Goal: Find specific page/section: Find specific page/section

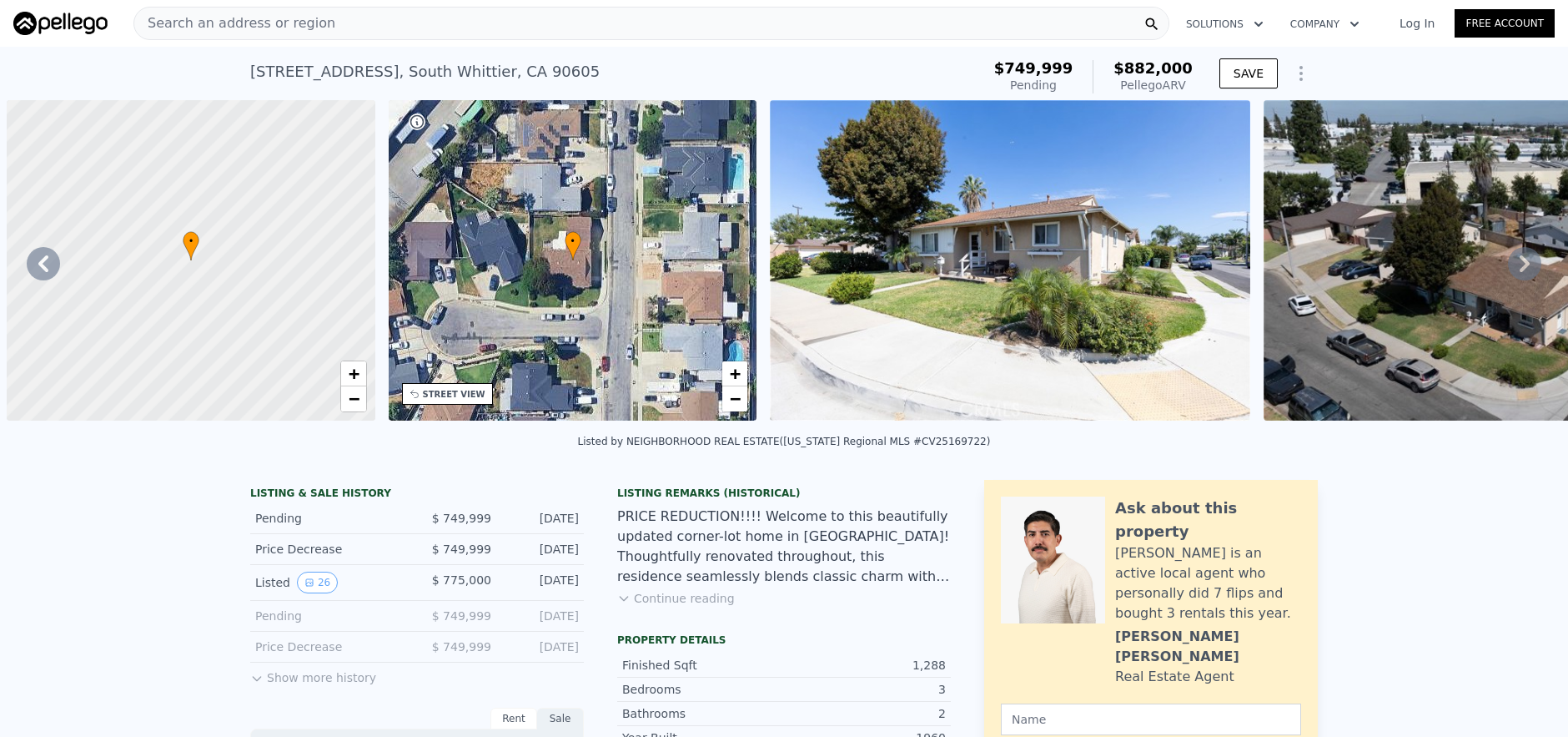
scroll to position [0, 389]
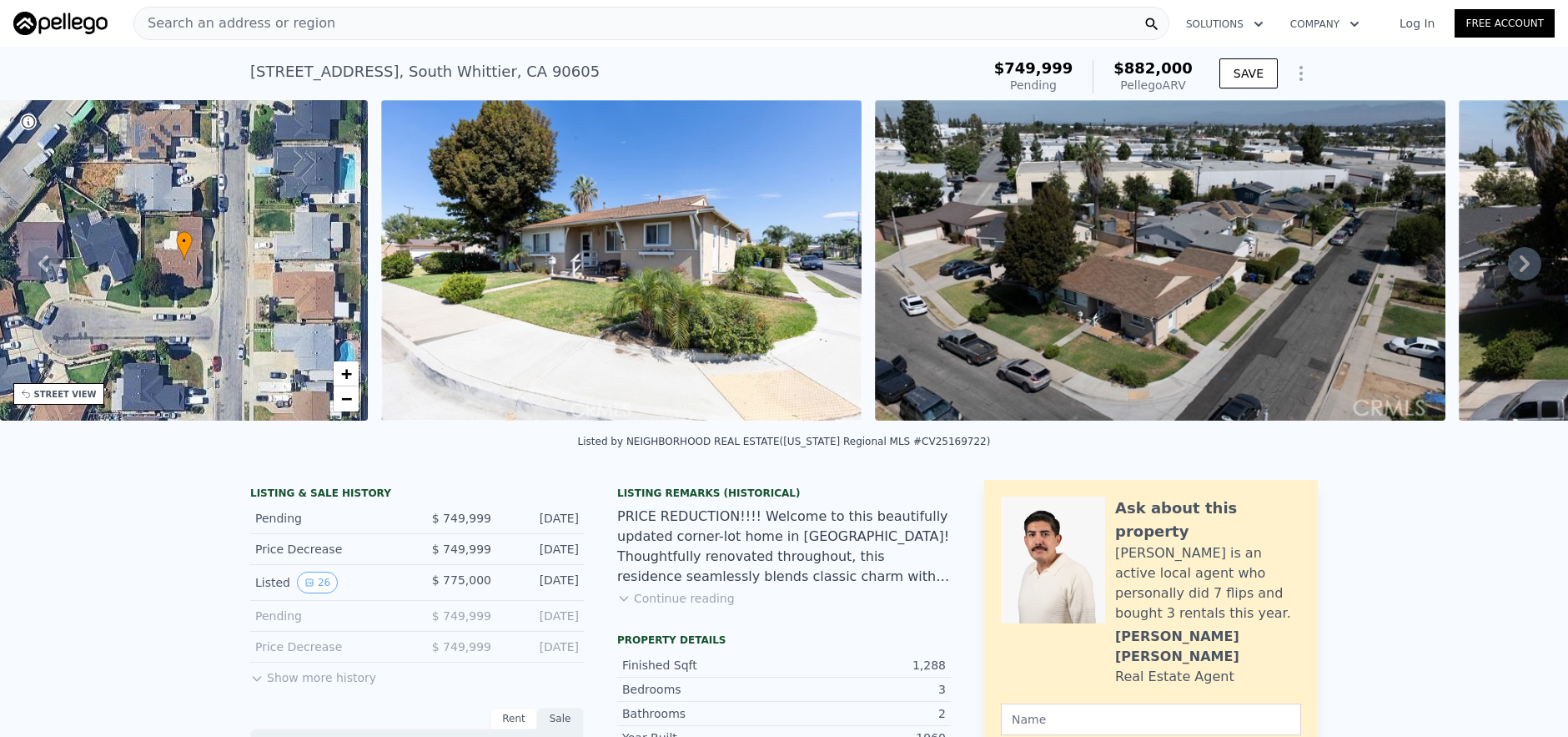
click at [526, 28] on div "Search an address or region" at bounding box center [651, 24] width 1036 height 33
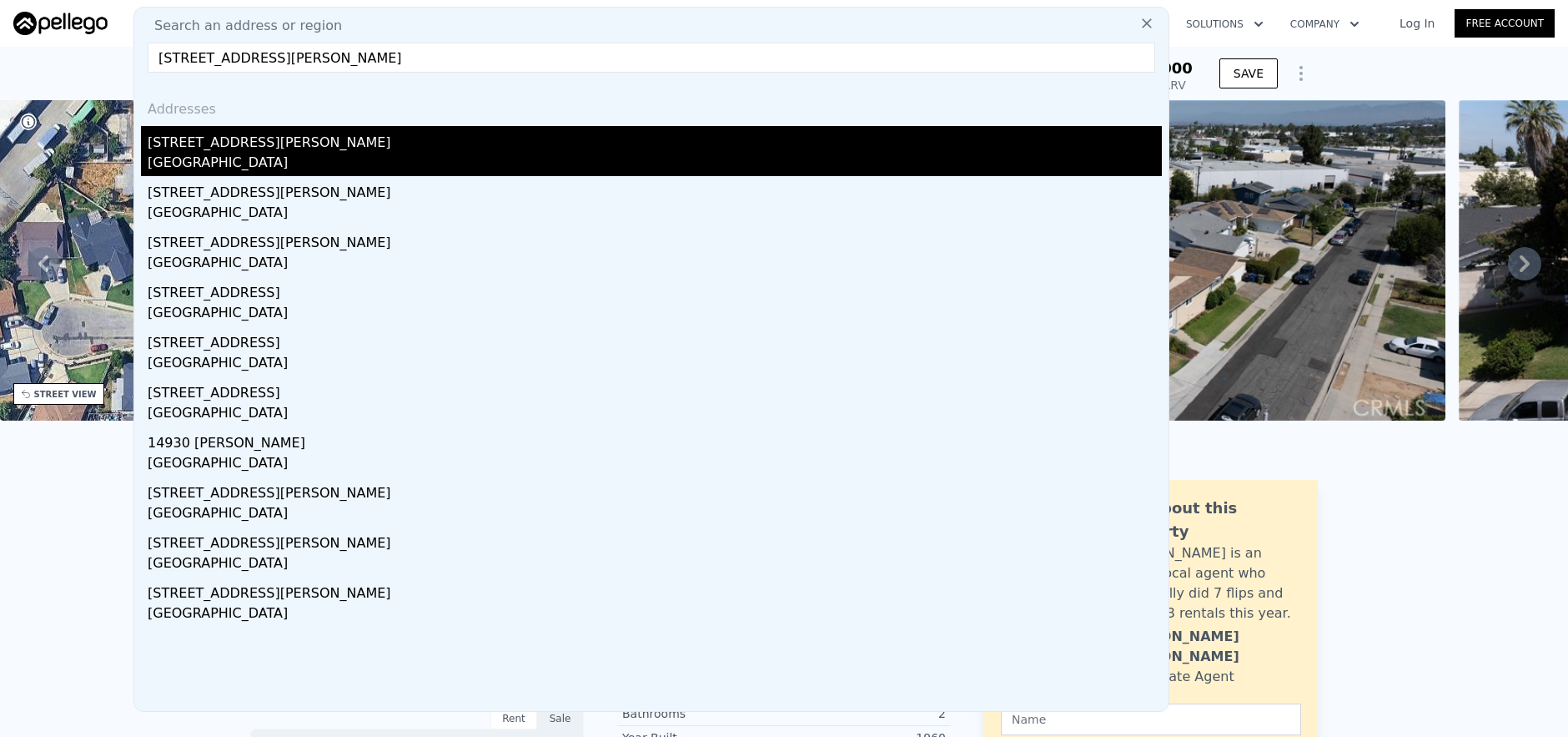
type input "14930 Hubbard St, Sylmar, CA 91342"
click at [598, 156] on div "Los Angeles, CA 91342" at bounding box center [655, 164] width 1014 height 24
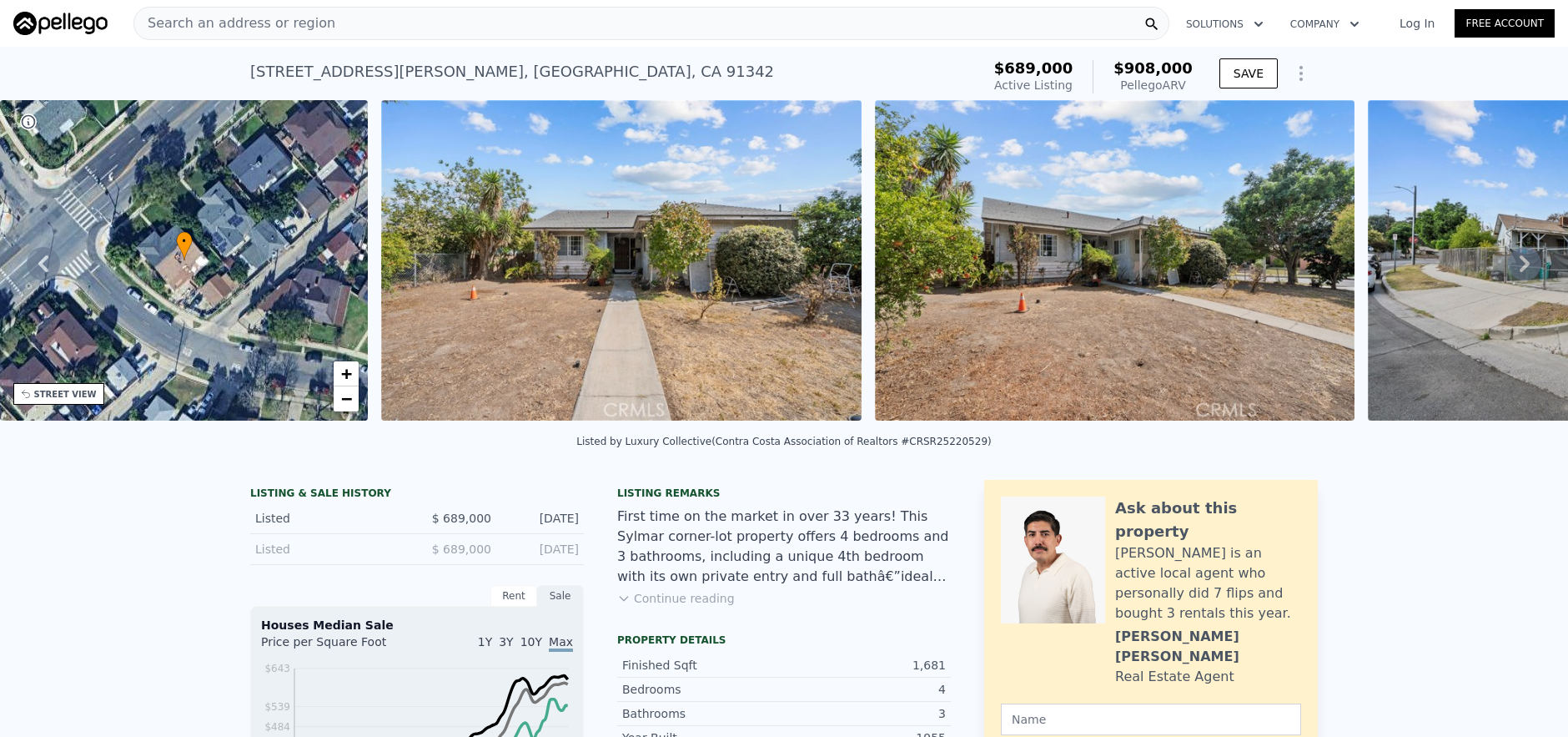
click at [651, 607] on button "Continue reading" at bounding box center [676, 597] width 118 height 17
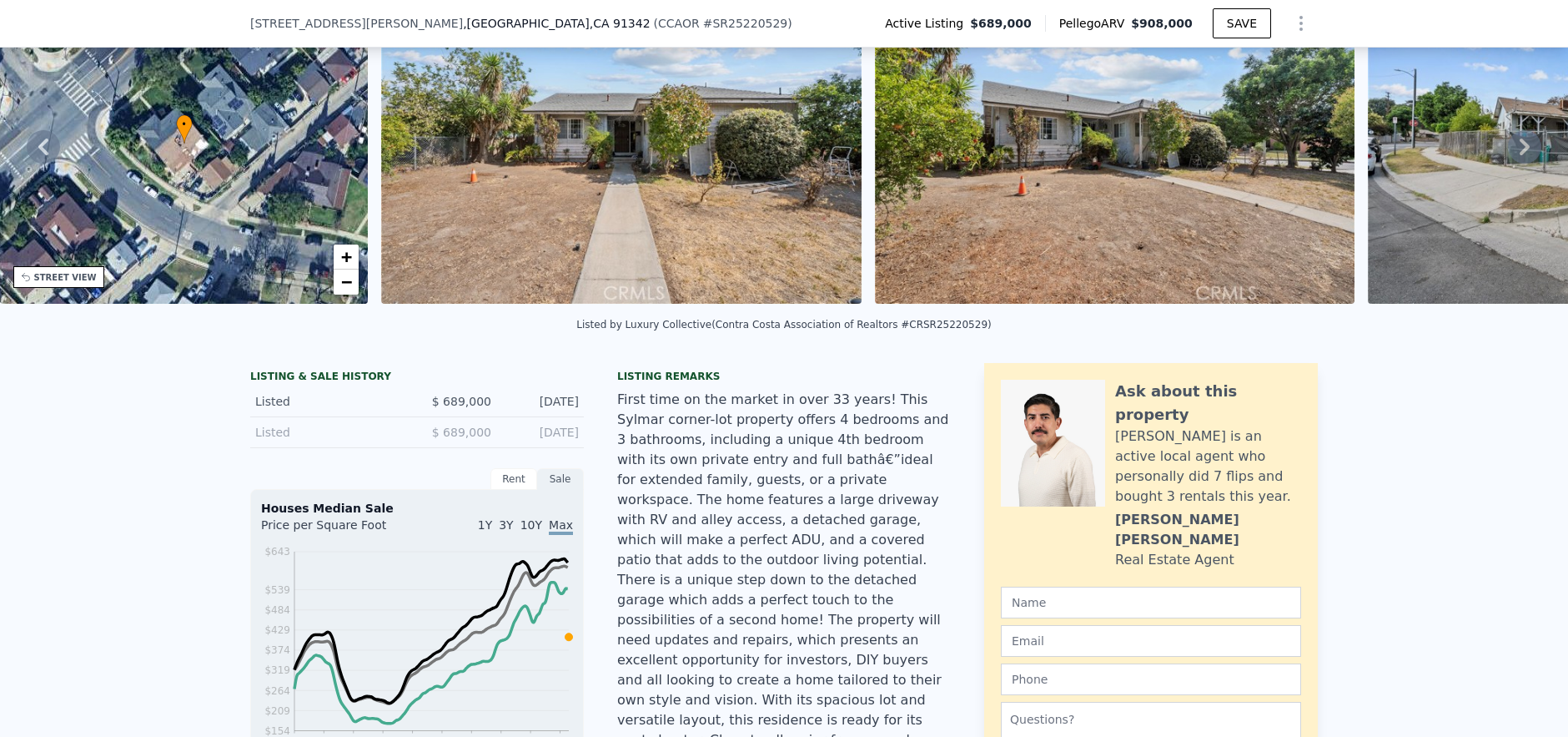
scroll to position [6, 0]
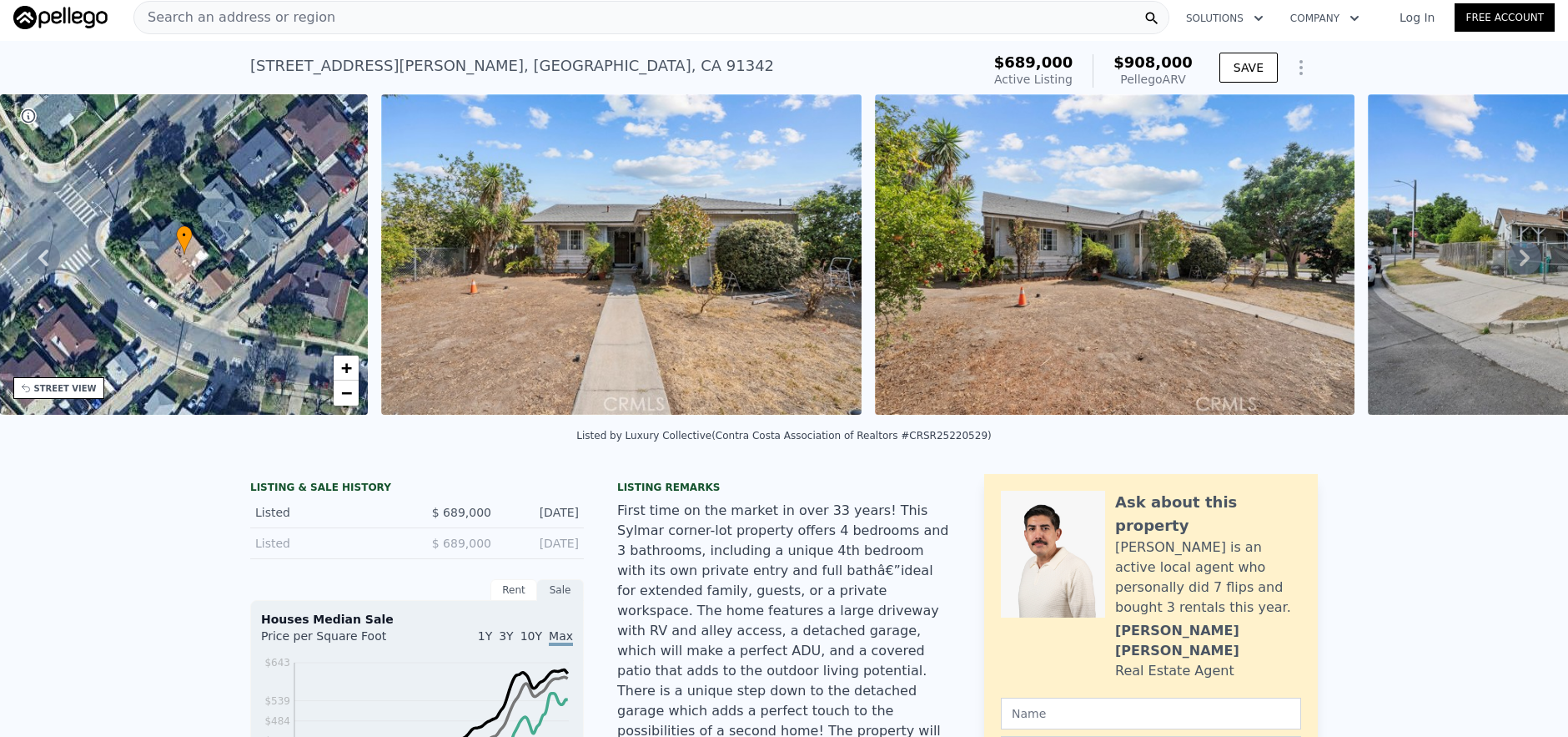
click at [263, 334] on div "• + −" at bounding box center [184, 254] width 368 height 320
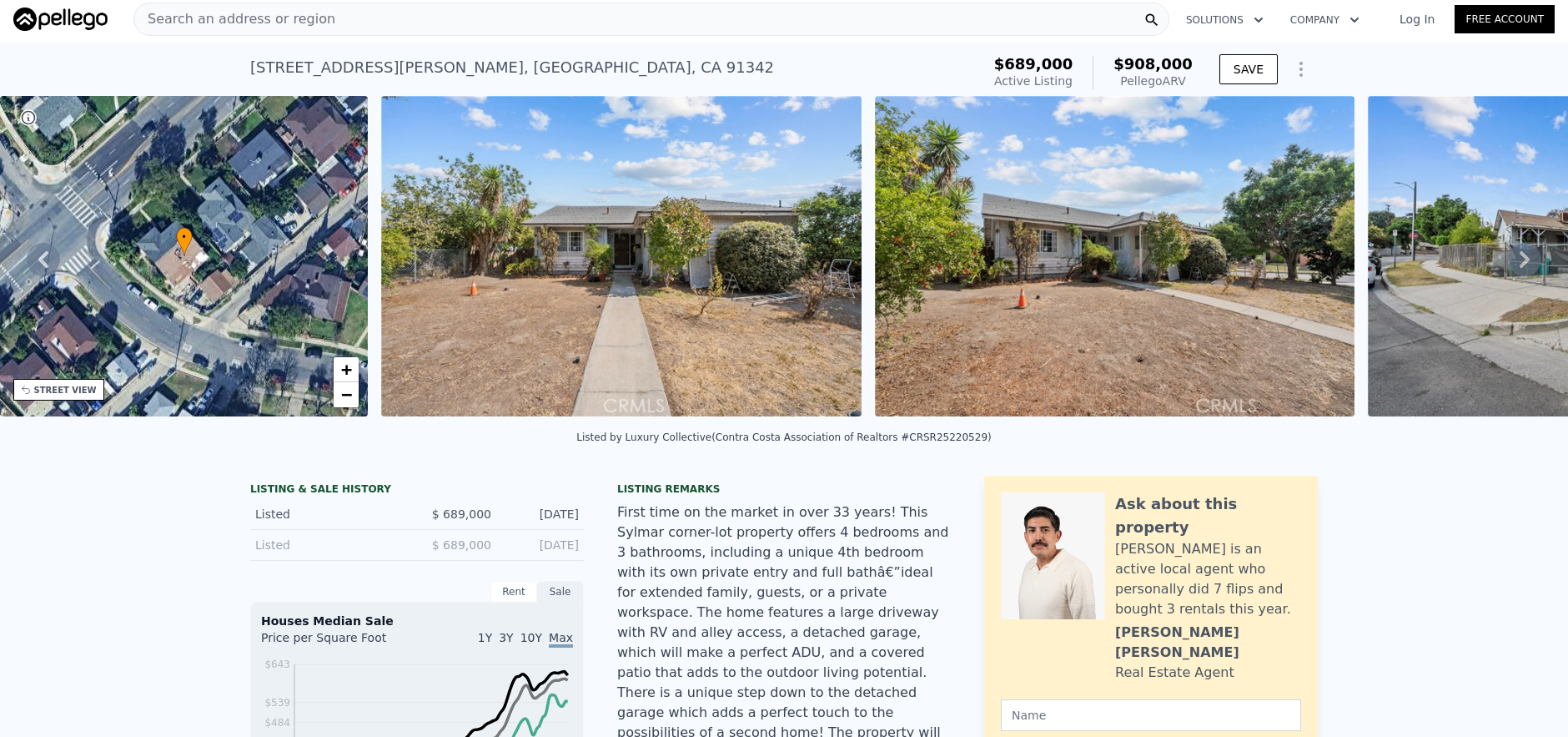
scroll to position [0, 0]
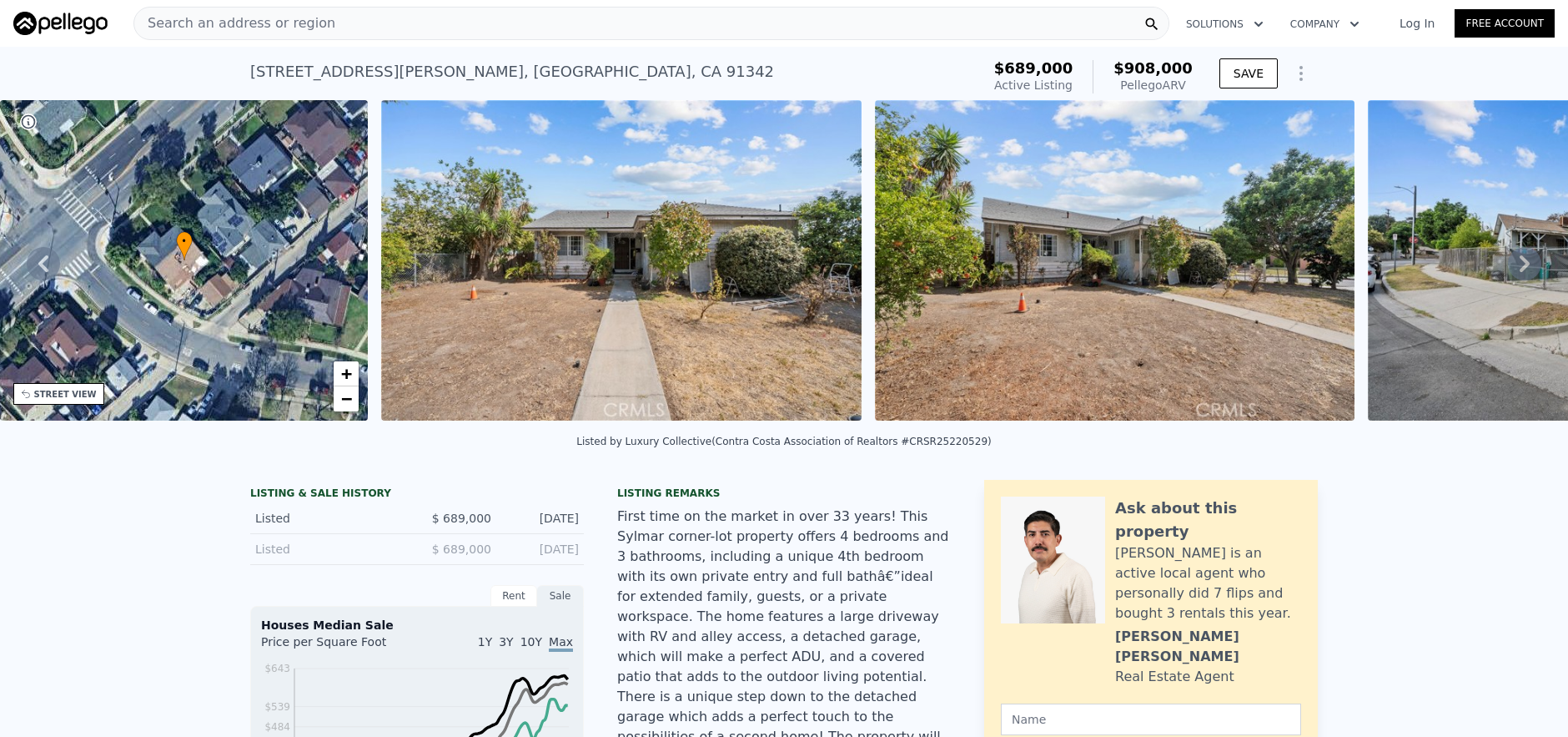
click at [443, 24] on div "Search an address or region" at bounding box center [651, 24] width 1036 height 33
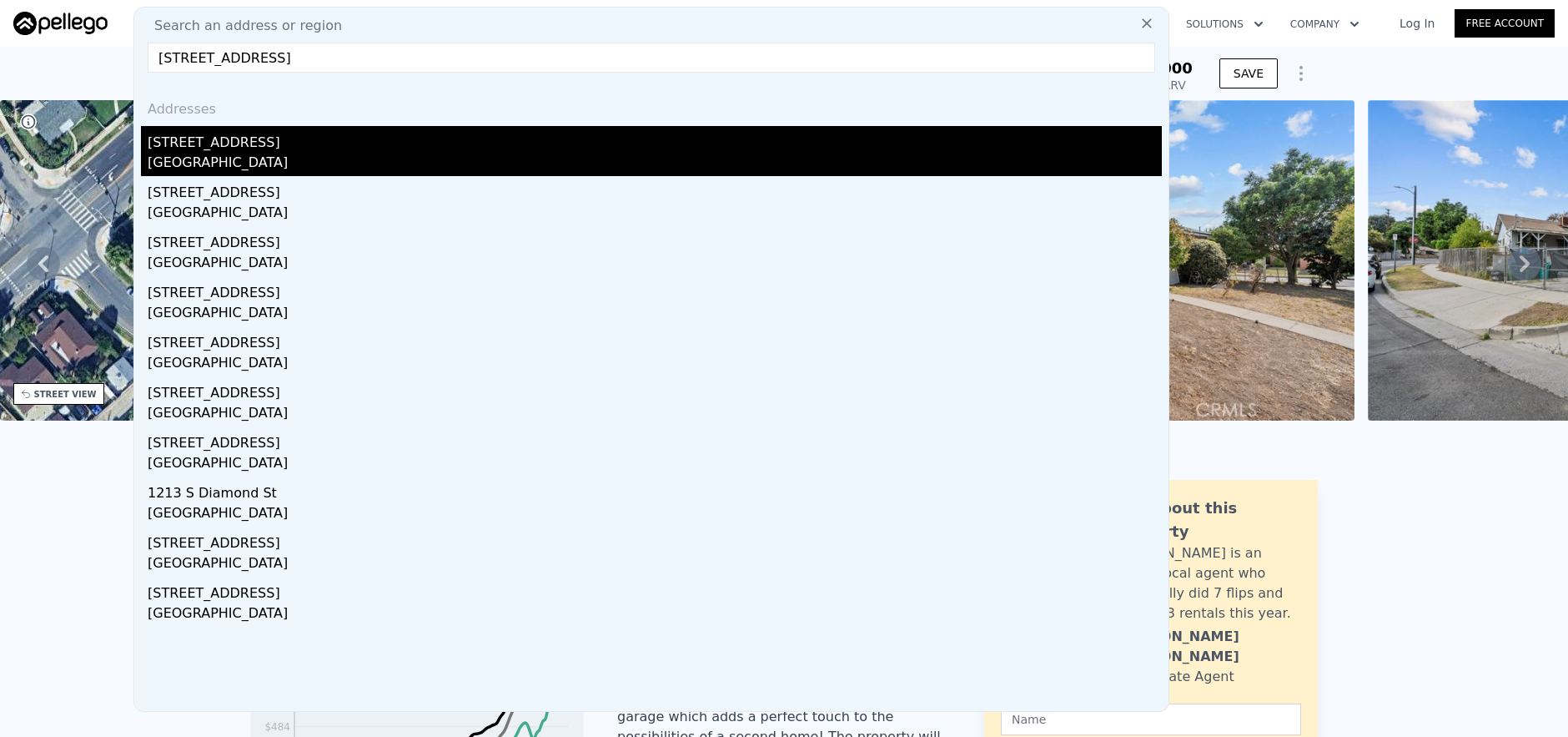
type input "913 S Diamond Street, Santa Ana, CA 92704"
click at [491, 157] on div "Santa Ana, CA 92704" at bounding box center [655, 164] width 1014 height 24
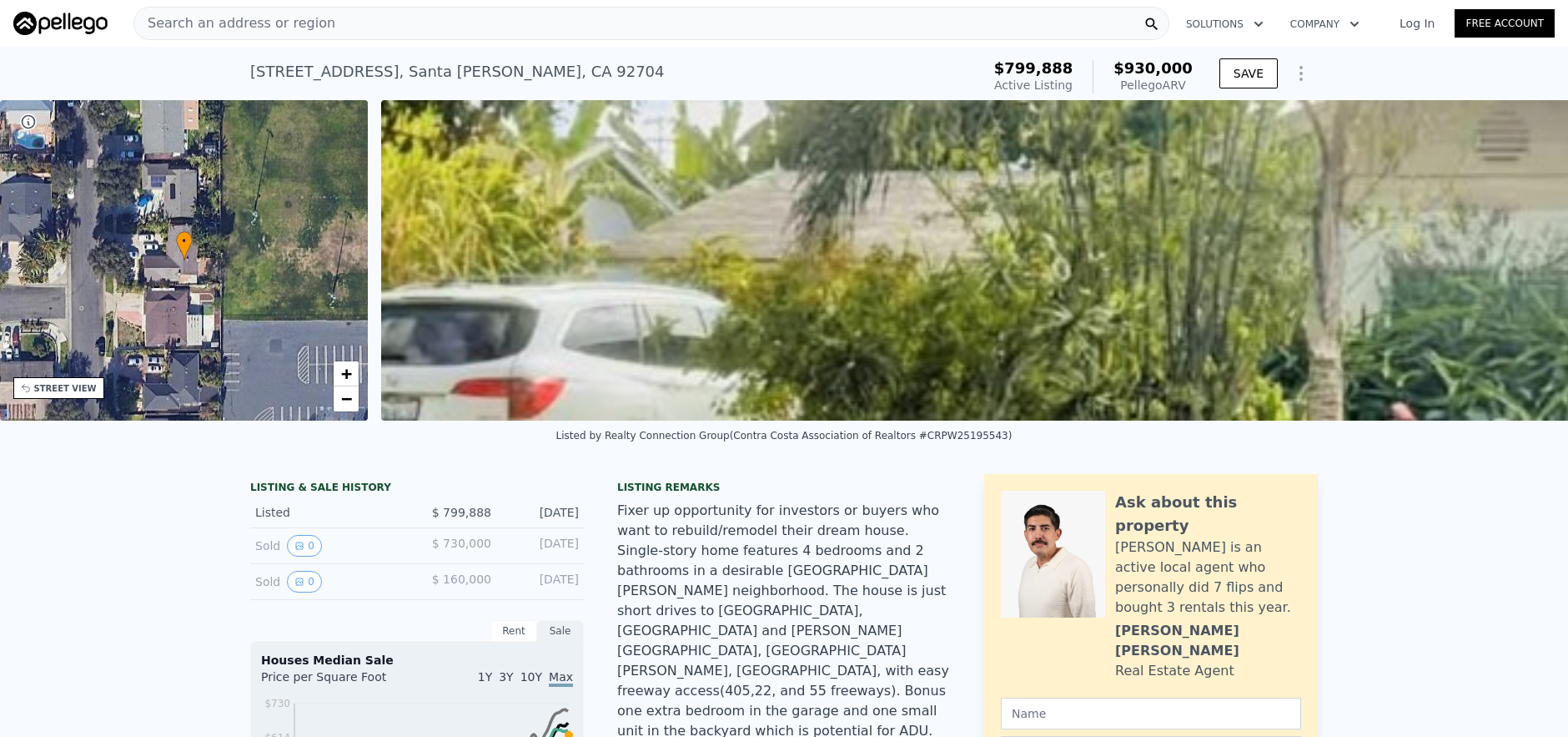
click at [285, 29] on span "Search an address or region" at bounding box center [235, 23] width 201 height 20
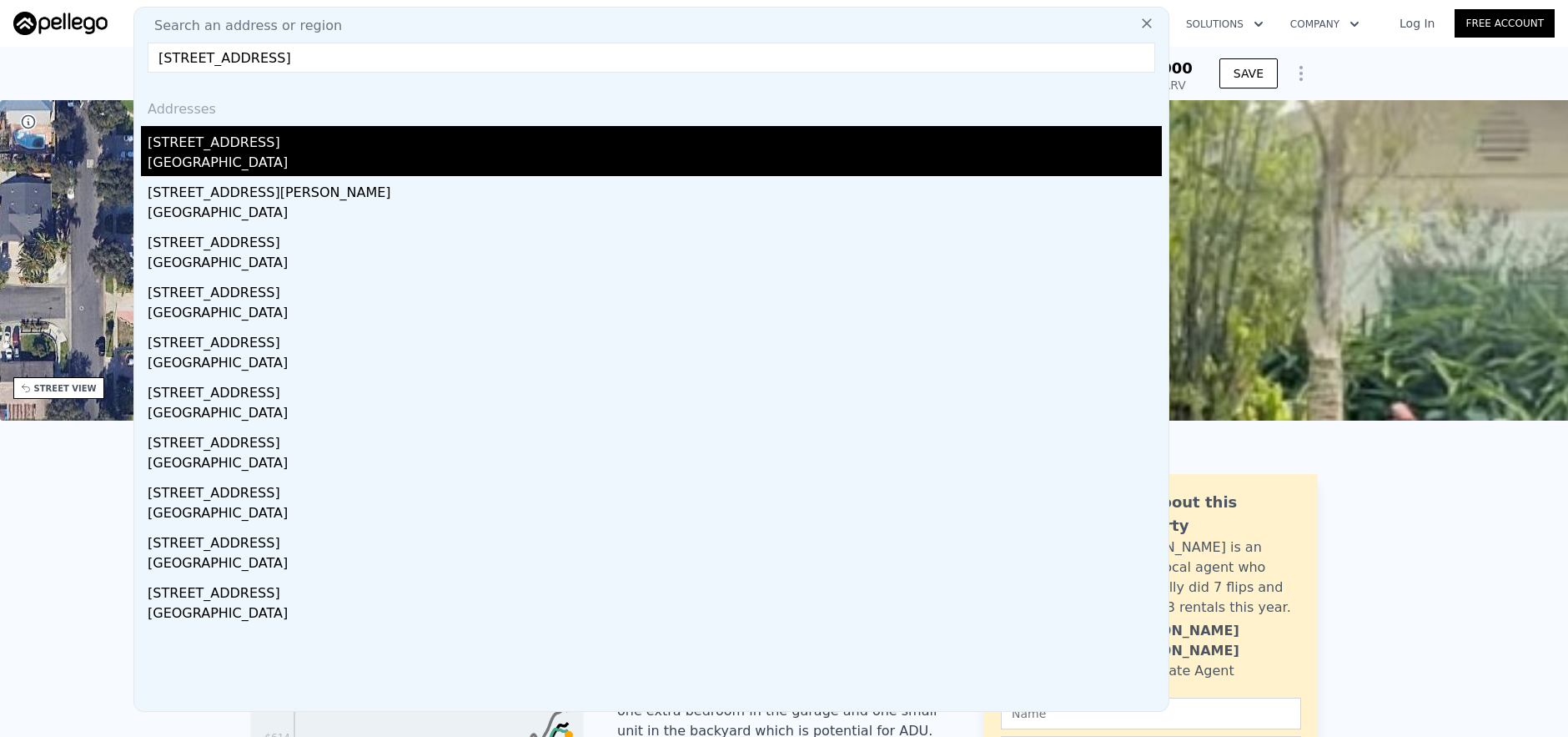
type input "2662 Rich Street, Los Angeles, CA 90039"
click at [299, 141] on div "2662 Rich St" at bounding box center [655, 139] width 1014 height 27
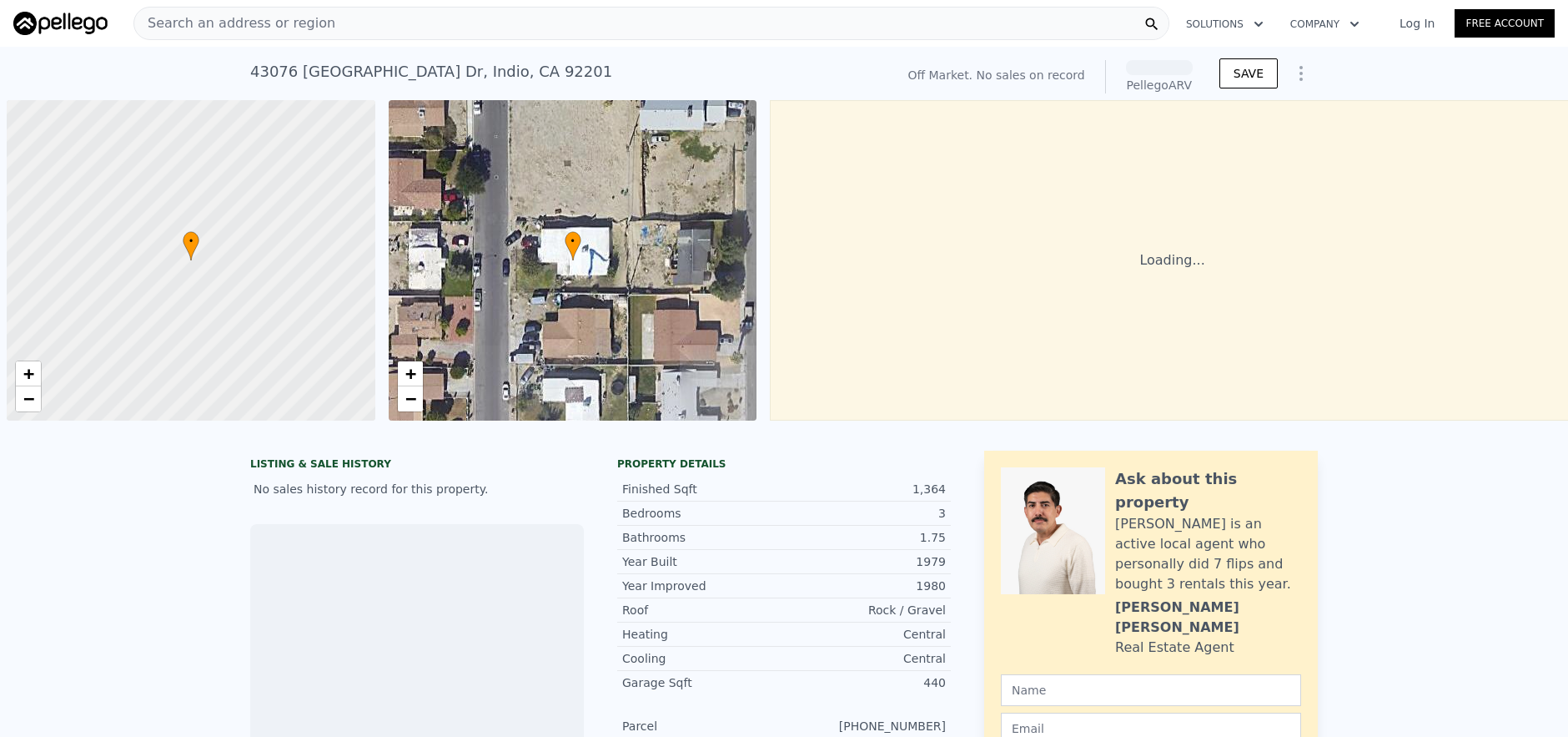
scroll to position [0, 7]
